Goal: Transaction & Acquisition: Obtain resource

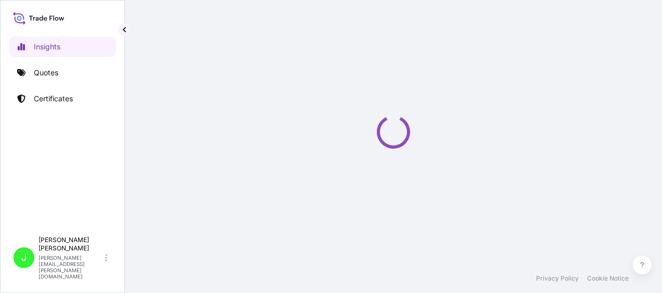
select select "2025"
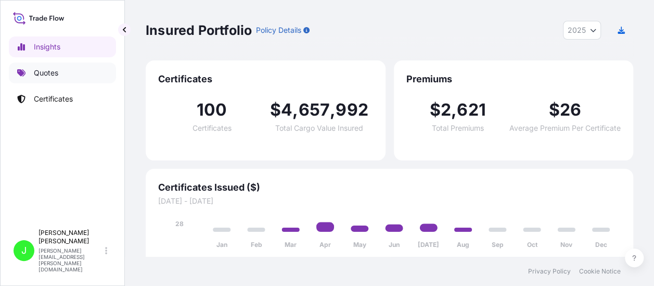
click at [34, 70] on p "Quotes" at bounding box center [46, 73] width 24 height 10
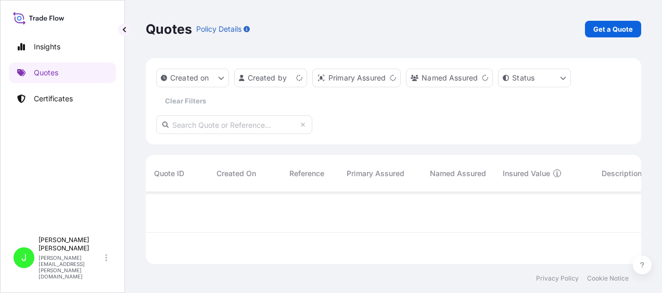
scroll to position [70, 487]
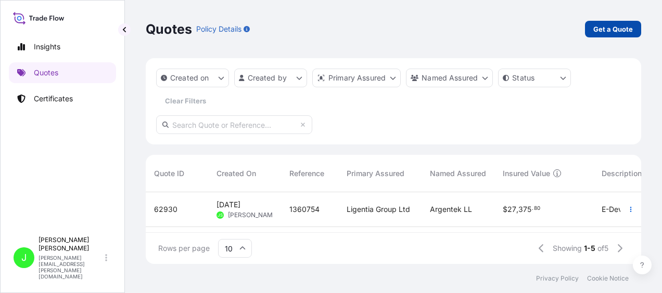
click at [618, 30] on p "Get a Quote" at bounding box center [613, 29] width 40 height 10
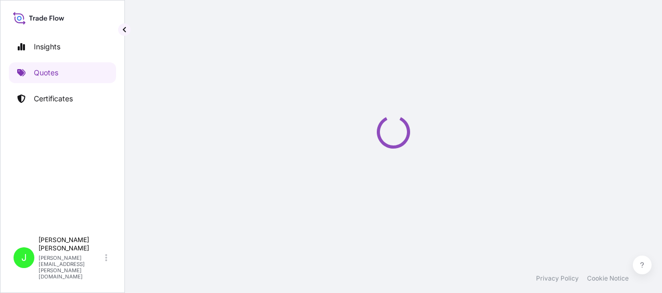
scroll to position [17, 0]
select select "Sea"
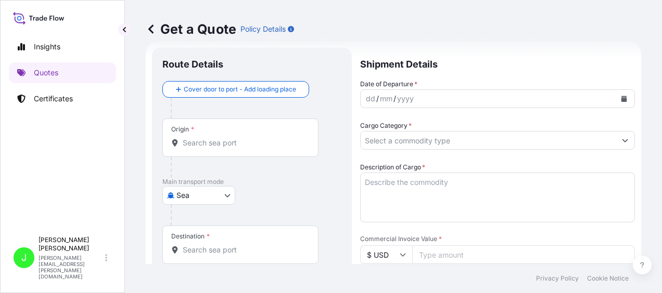
click at [225, 148] on div "Origin *" at bounding box center [240, 138] width 156 height 38
click at [225, 148] on input "Origin *" at bounding box center [244, 143] width 123 height 10
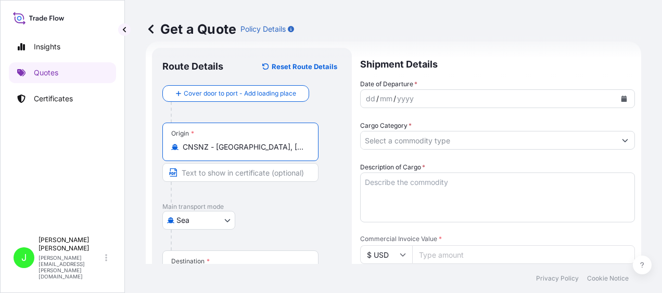
type input "CNSNZ - [GEOGRAPHIC_DATA], [GEOGRAPHIC_DATA]"
click at [219, 219] on body "0 options available. 4 options available. Insights Quotes Certificates J [PERSO…" at bounding box center [331, 146] width 662 height 293
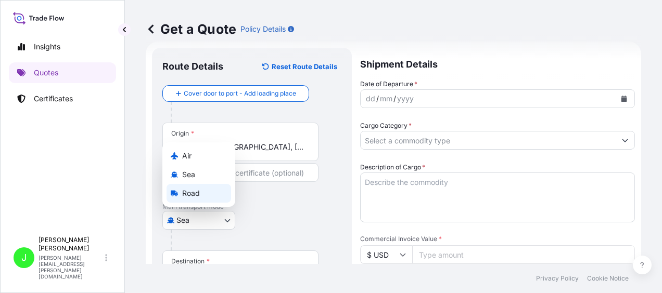
click at [192, 194] on span "Road" at bounding box center [191, 193] width 18 height 10
select select "Road"
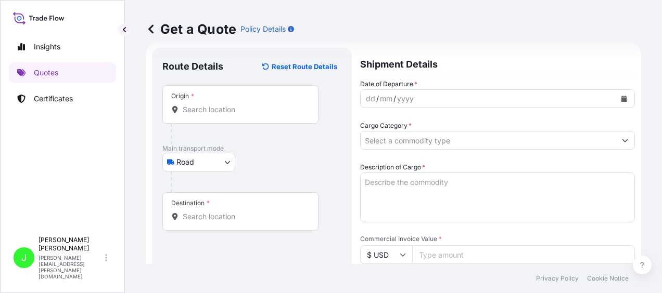
click at [210, 222] on div "Destination *" at bounding box center [240, 211] width 156 height 38
click at [210, 222] on input "Destination *" at bounding box center [244, 217] width 123 height 10
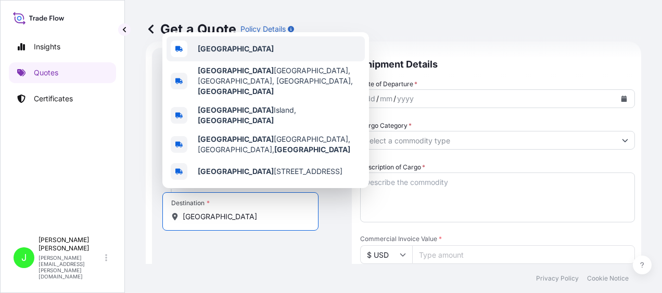
click at [199, 53] on b "[GEOGRAPHIC_DATA]" at bounding box center [236, 48] width 76 height 9
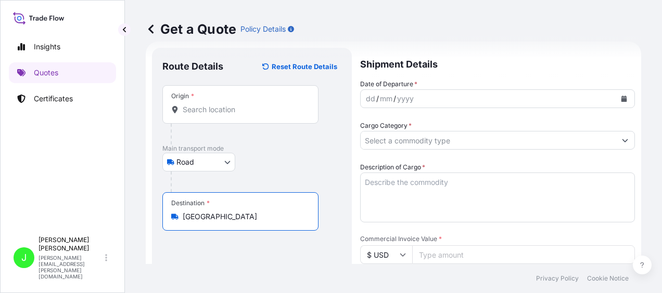
type input "[GEOGRAPHIC_DATA]"
click at [621, 97] on icon "Calendar" at bounding box center [624, 99] width 6 height 6
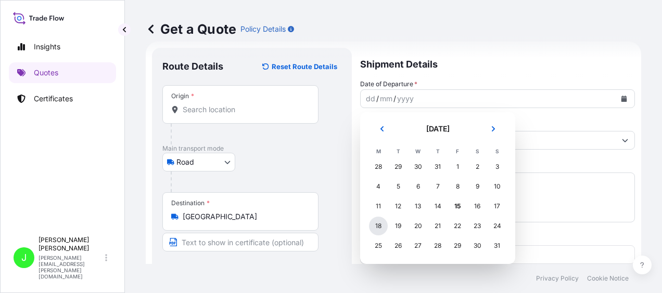
click at [379, 229] on div "18" at bounding box center [378, 226] width 19 height 19
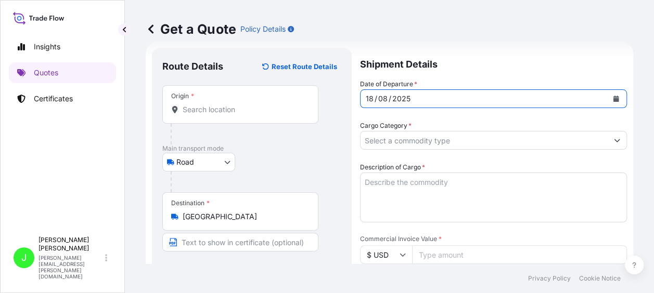
click at [386, 140] on input "Cargo Category *" at bounding box center [483, 140] width 247 height 19
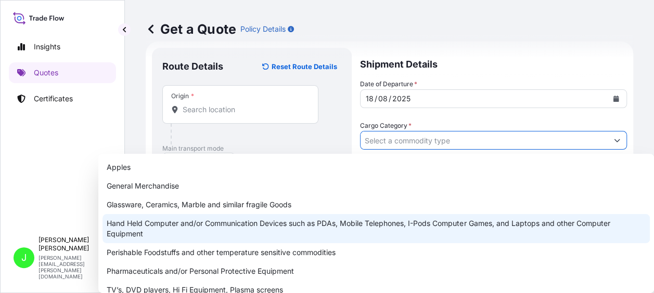
click at [106, 222] on div "Hand Held Computer and/or Communication Devices such as PDAs, Mobile Telephones…" at bounding box center [375, 228] width 547 height 29
type input "Hand Held Computer and/or Communication Devices such as PDAs, Mobile Telephones…"
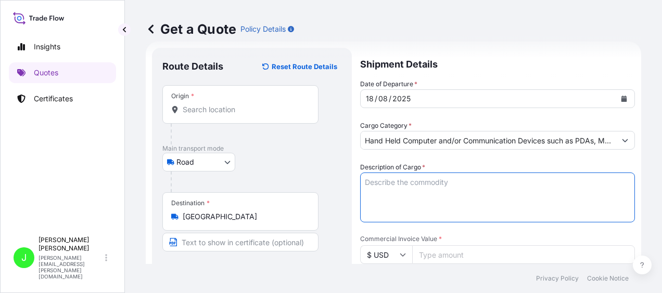
click at [369, 188] on textarea "Description of Cargo *" at bounding box center [497, 198] width 275 height 50
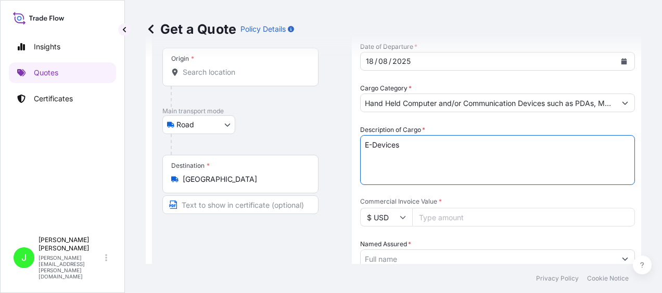
scroll to position [69, 0]
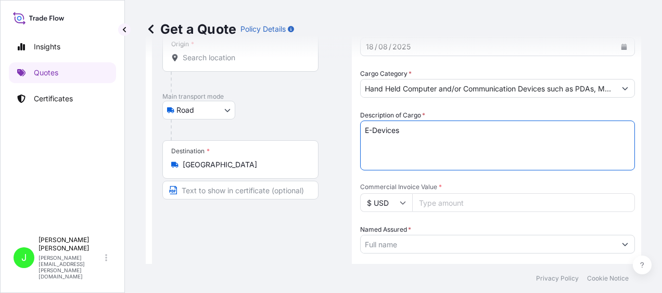
type textarea "E-Devices"
click at [452, 202] on input "Commercial Invoice Value *" at bounding box center [523, 202] width 223 height 19
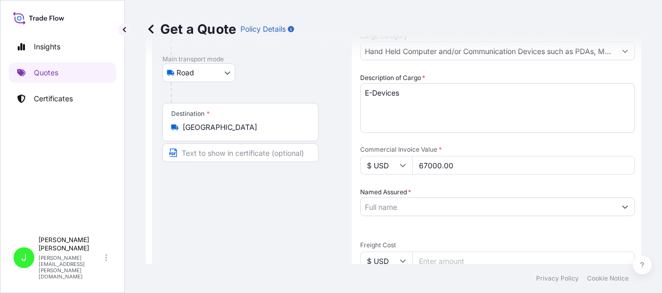
scroll to position [121, 0]
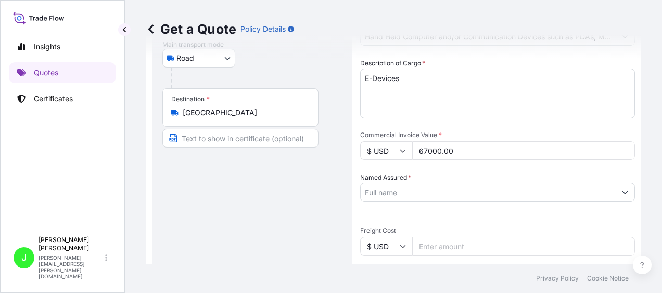
type input "67000.00"
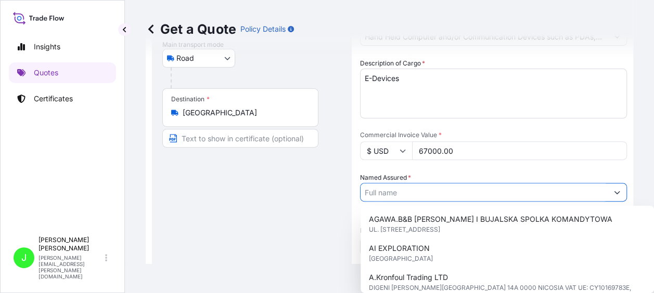
click at [410, 197] on input "Named Assured *" at bounding box center [483, 192] width 247 height 19
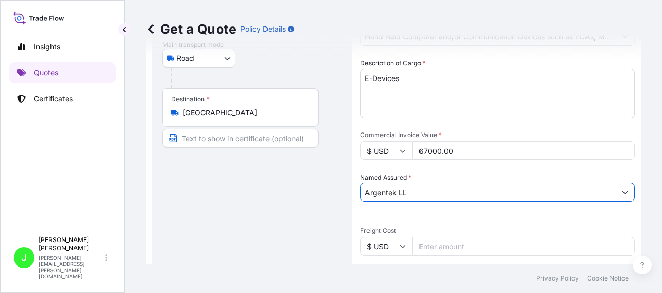
type input "Argentek LL"
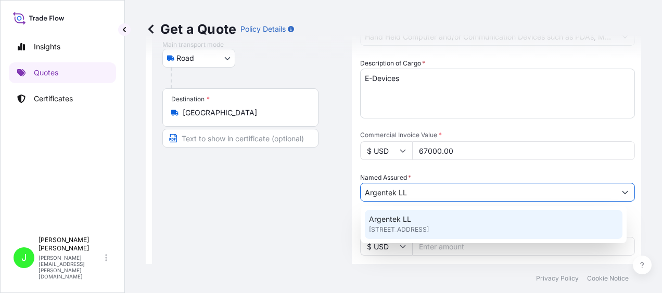
click at [407, 227] on span "[STREET_ADDRESS]" at bounding box center [399, 230] width 60 height 10
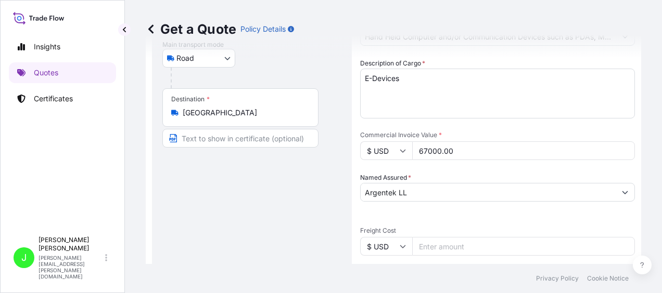
click at [451, 247] on input "Freight Cost" at bounding box center [523, 246] width 223 height 19
click at [400, 250] on input "$ USD" at bounding box center [386, 246] width 52 height 19
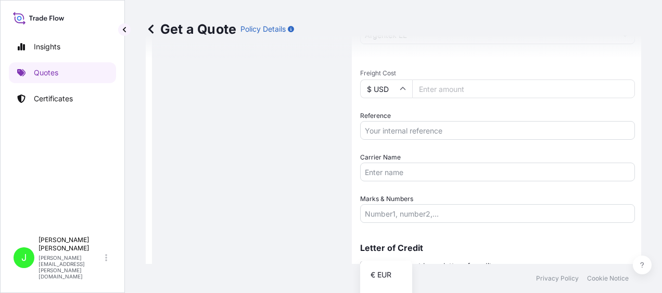
scroll to position [320, 0]
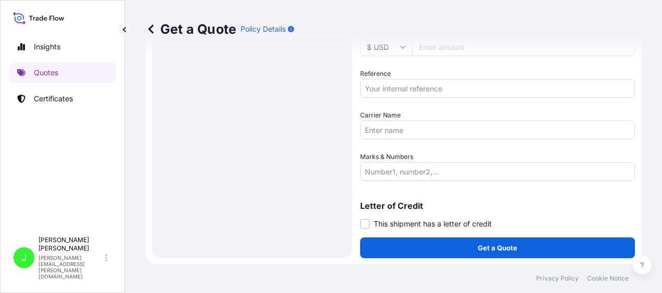
click at [386, 46] on div "Get a Quote Policy Details" at bounding box center [393, 29] width 495 height 58
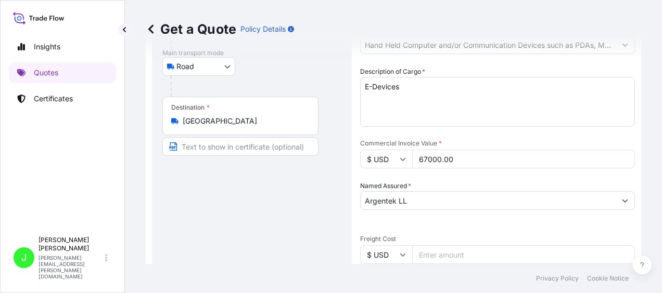
scroll to position [164, 0]
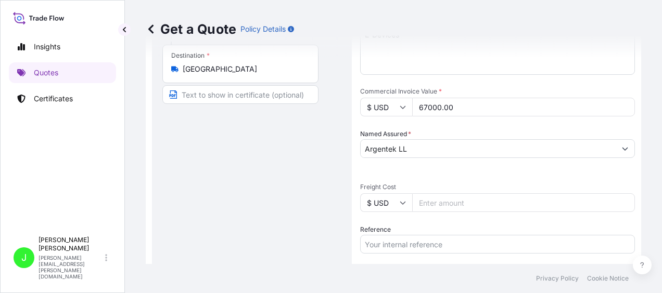
click at [404, 203] on icon at bounding box center [402, 203] width 6 height 6
click at [382, 260] on div "£ GBP" at bounding box center [386, 253] width 44 height 20
type input "£ GBP"
drag, startPoint x: 444, startPoint y: 201, endPoint x: 421, endPoint y: 180, distance: 30.9
click at [443, 201] on input "Freight Cost" at bounding box center [523, 202] width 223 height 19
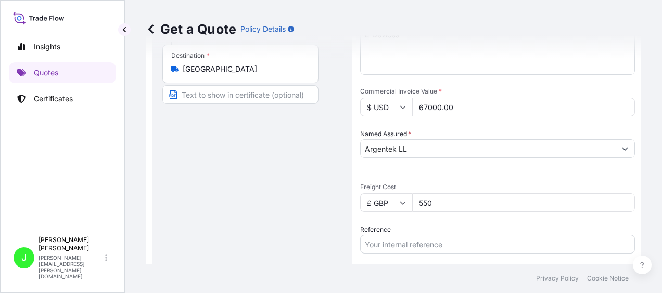
type input "550"
click at [420, 247] on input "Reference" at bounding box center [497, 244] width 275 height 19
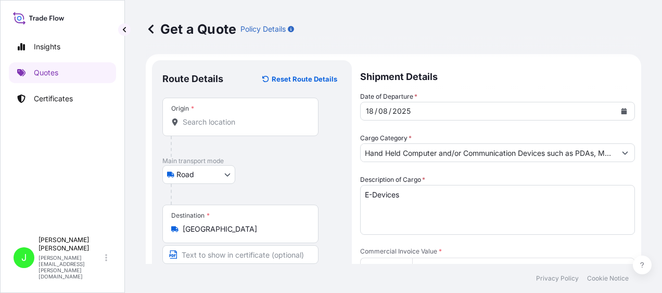
scroll to position [0, 0]
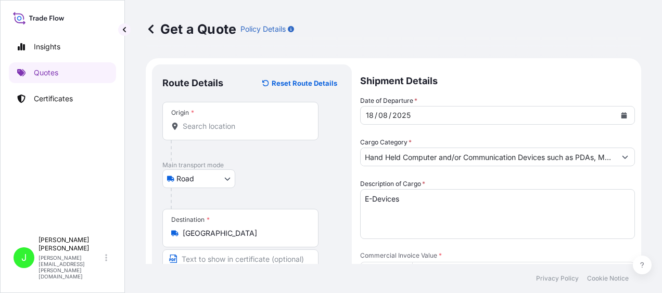
type input "1362551"
click at [238, 126] on input "Origin *" at bounding box center [244, 126] width 123 height 10
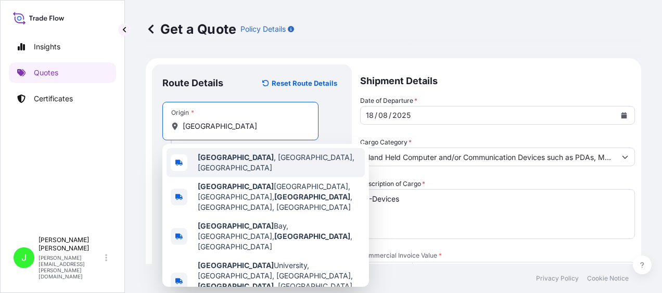
click at [239, 163] on span "[GEOGRAPHIC_DATA] , [GEOGRAPHIC_DATA], [GEOGRAPHIC_DATA]" at bounding box center [279, 162] width 163 height 21
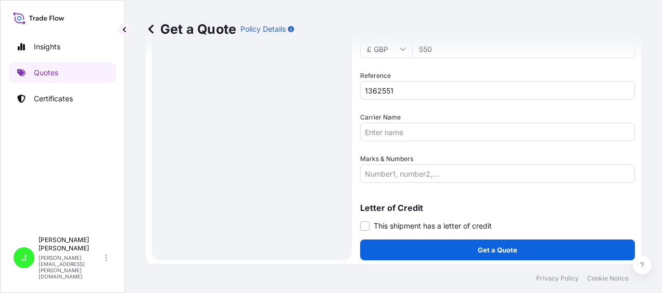
scroll to position [320, 0]
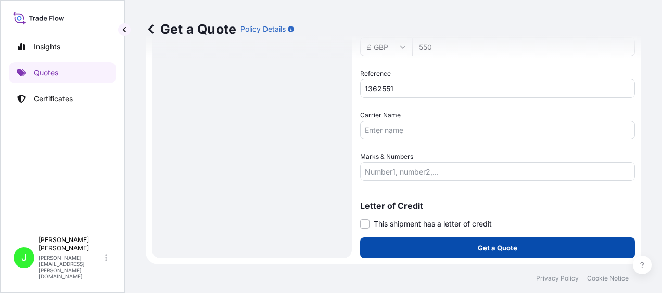
type input "[GEOGRAPHIC_DATA], [GEOGRAPHIC_DATA], [GEOGRAPHIC_DATA]"
click at [521, 240] on button "Get a Quote" at bounding box center [497, 248] width 275 height 21
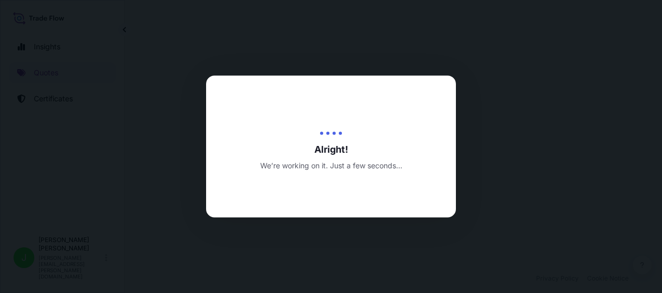
select select "Road"
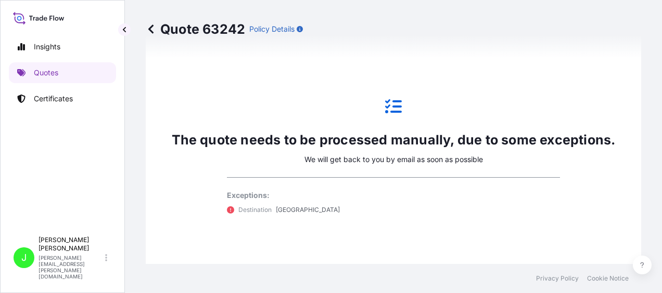
scroll to position [803, 0]
